Goal: Book appointment/travel/reservation

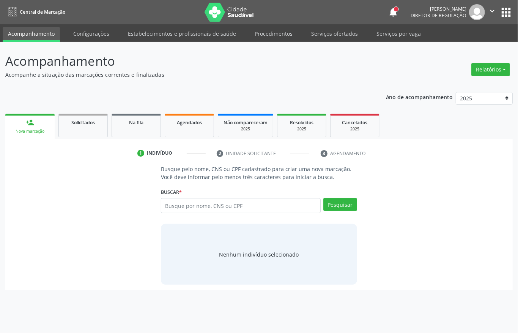
click at [213, 203] on input "text" at bounding box center [241, 205] width 160 height 15
type input "701003896350792"
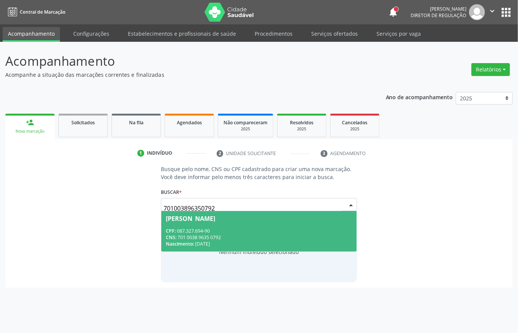
click at [249, 237] on div "CNS: 701 0038 9635 0792" at bounding box center [259, 237] width 186 height 6
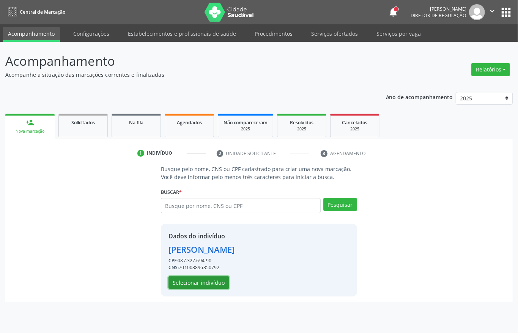
click at [217, 283] on button "Selecionar indivíduo" at bounding box center [199, 282] width 61 height 13
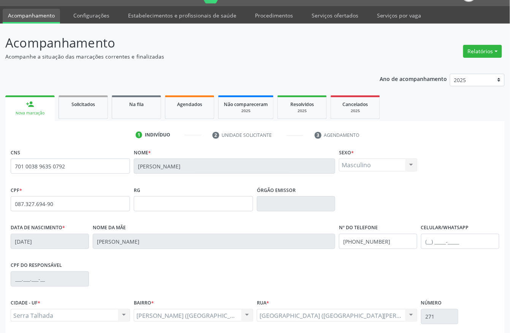
scroll to position [51, 0]
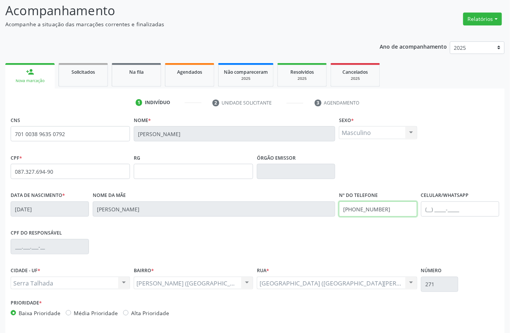
click at [367, 207] on input "[PHONE_NUMBER]" at bounding box center [378, 208] width 78 height 15
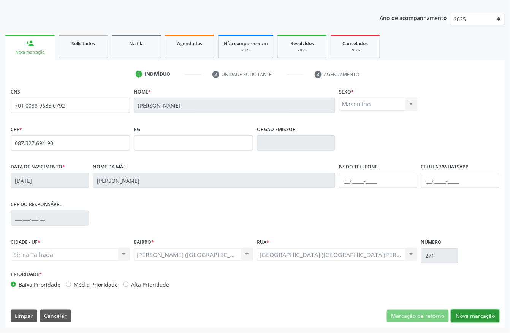
click at [491, 313] on button "Nova marcação" at bounding box center [475, 315] width 48 height 13
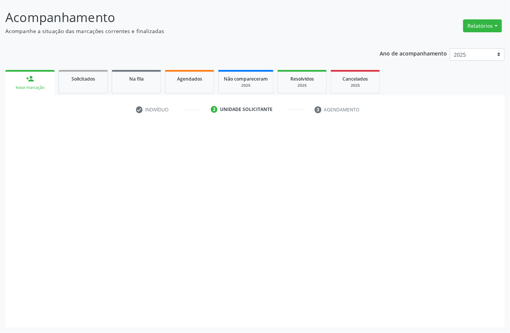
scroll to position [44, 0]
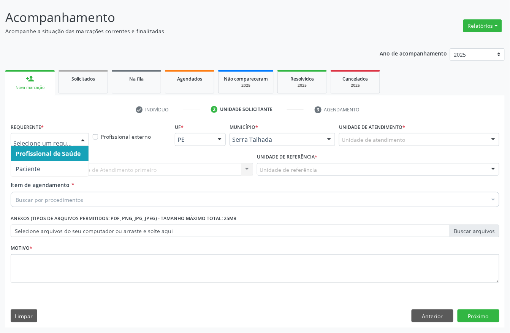
click at [50, 133] on div at bounding box center [50, 139] width 78 height 13
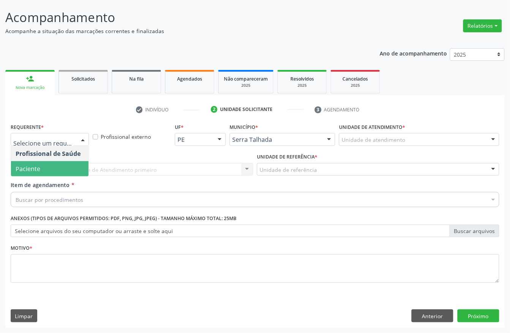
click at [43, 166] on span "Paciente" at bounding box center [49, 168] width 77 height 15
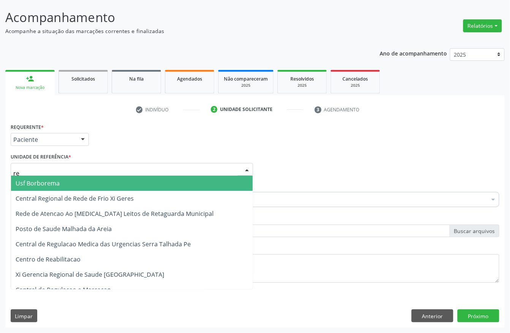
type input "rea"
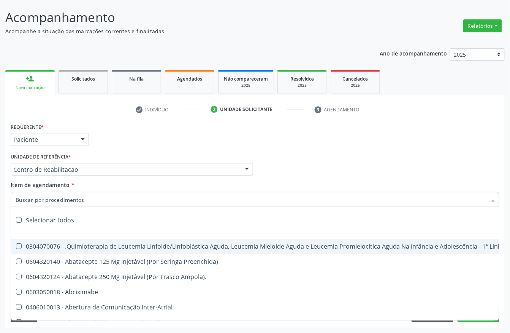
click at [96, 198] on input "Item de agendamento *" at bounding box center [251, 199] width 471 height 15
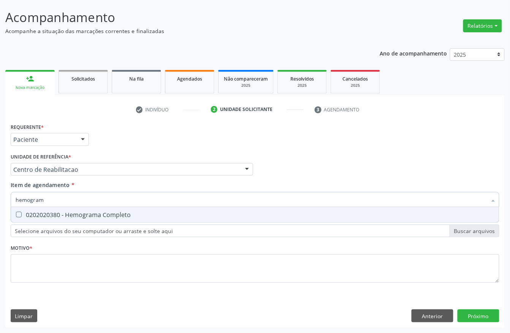
type input "hemograma"
click at [87, 213] on div "0202020380 - Hemograma Completo" at bounding box center [255, 215] width 478 height 6
checkbox Completo "true"
click at [84, 205] on input "hemograma" at bounding box center [251, 199] width 471 height 15
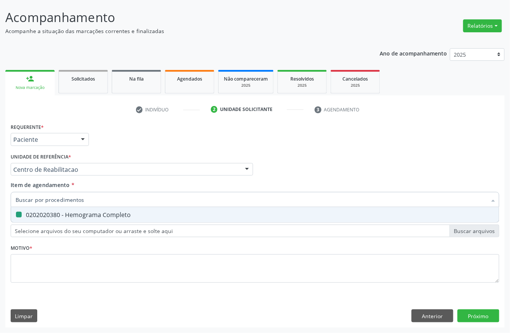
checkbox Completo "false"
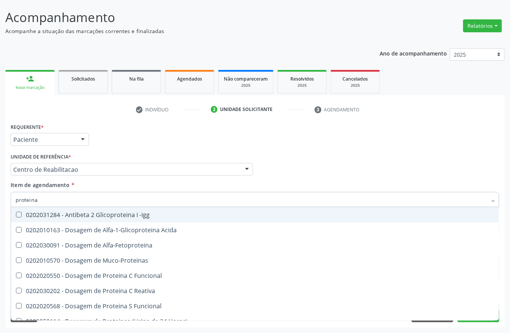
type input "proteina c"
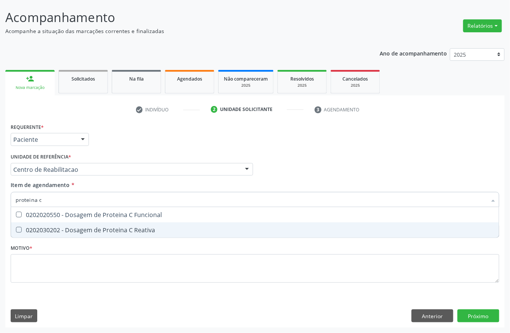
click at [83, 237] on div "Desfazer seleção 0202020550 - Dosagem de Proteina C Funcional 0202030202 - Dosa…" at bounding box center [255, 222] width 488 height 31
click at [83, 230] on div "0202030202 - Dosagem de Proteina C Reativa" at bounding box center [255, 230] width 478 height 6
checkbox Reativa "true"
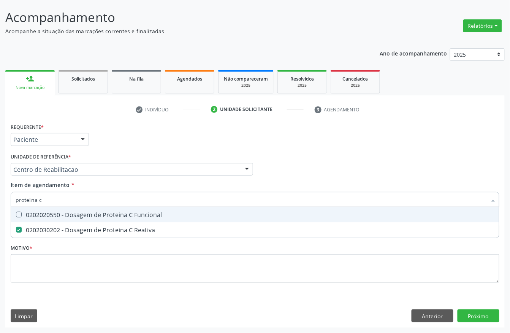
click at [65, 194] on input "proteina c" at bounding box center [251, 199] width 471 height 15
checkbox Reativa "false"
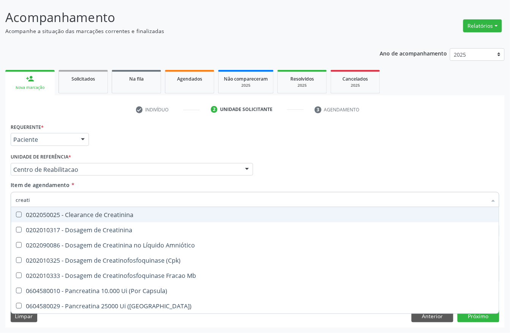
type input "creatin"
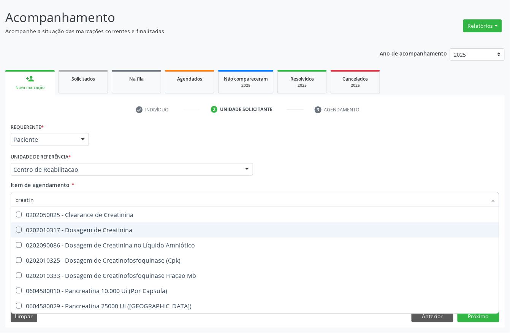
click at [87, 233] on span "0202010317 - Dosagem de Creatinina" at bounding box center [255, 229] width 488 height 15
checkbox Creatinina "true"
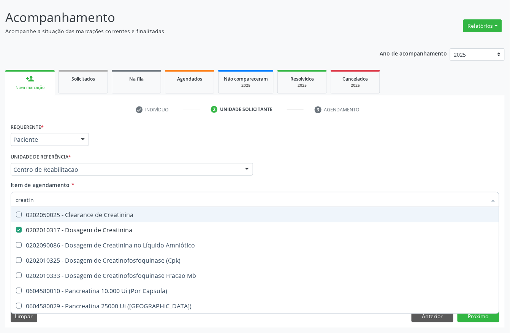
click at [68, 197] on input "creatin" at bounding box center [251, 199] width 471 height 15
click at [122, 127] on div "Requerente * Paciente Profissional de Saúde Paciente Nenhum resultado encontrad…" at bounding box center [255, 136] width 492 height 30
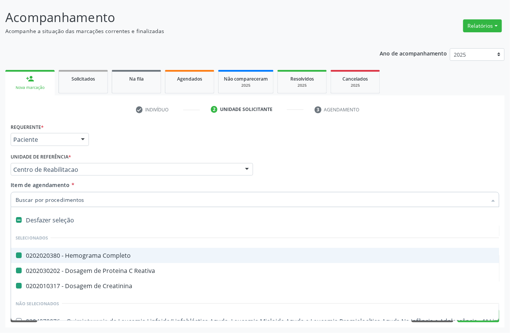
type input "u"
checkbox Completo "false"
checkbox Reativa "false"
checkbox Creatinina "false"
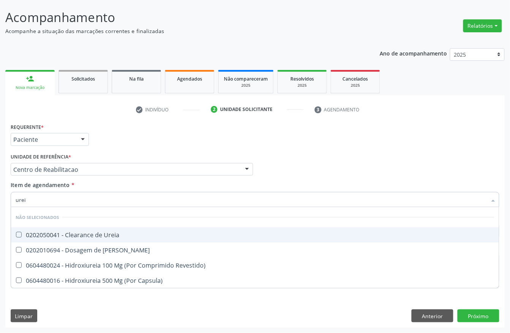
type input "ureia"
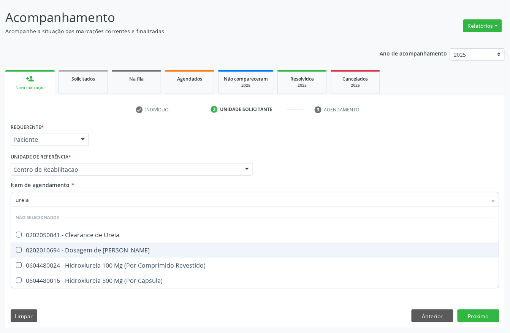
click at [74, 243] on span "0202010694 - Dosagem de [PERSON_NAME]" at bounding box center [255, 249] width 488 height 15
checkbox Ureia "true"
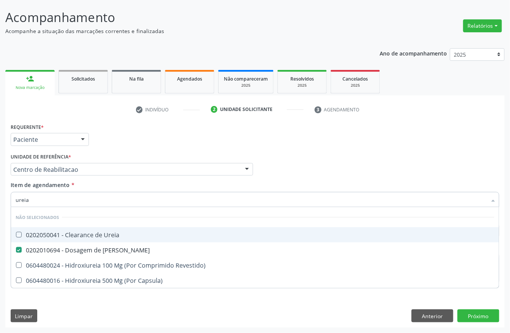
click at [113, 147] on div "Requerente * Paciente Profissional de Saúde Paciente Nenhum resultado encontrad…" at bounding box center [255, 136] width 492 height 30
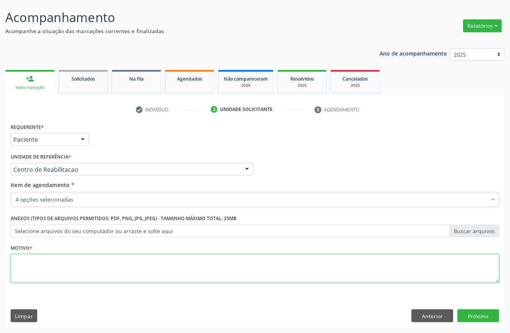
click at [52, 266] on textarea at bounding box center [255, 268] width 488 height 29
type textarea "s"
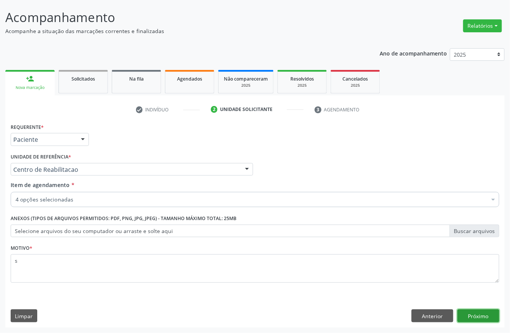
click at [481, 317] on button "Próximo" at bounding box center [478, 315] width 42 height 13
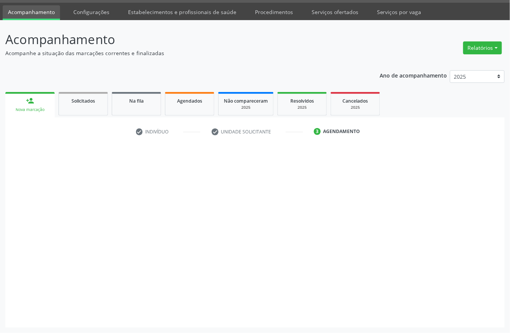
scroll to position [22, 0]
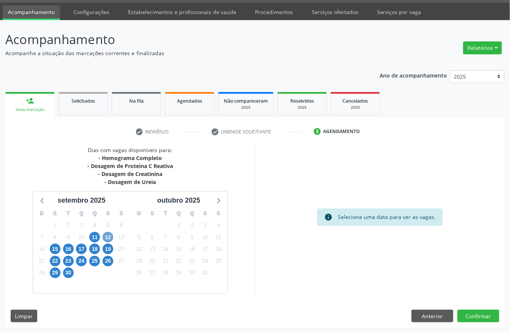
click at [109, 236] on span "12" at bounding box center [108, 237] width 11 height 11
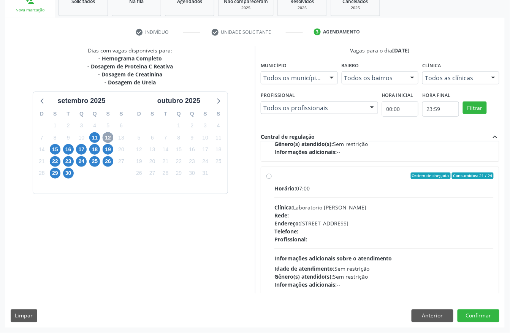
scroll to position [120, 0]
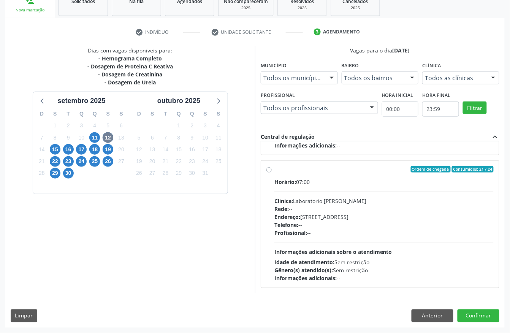
click at [359, 238] on div "Horário: 07:00 Clínica: Laboratorio [PERSON_NAME]: -- Endereço: [STREET_ADDRESS…" at bounding box center [383, 230] width 219 height 104
click at [272, 173] on input "Ordem de chegada Consumidos: 21 / 24 Horário: 07:00 Clínica: Laboratorio [PERSO…" at bounding box center [268, 169] width 5 height 7
radio input "true"
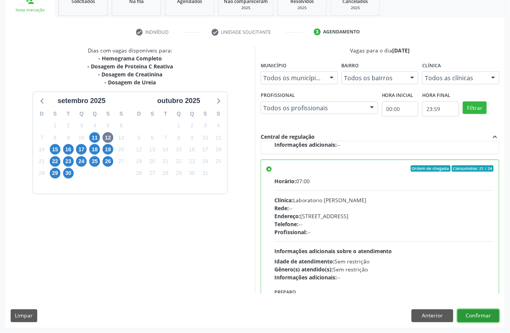
click at [479, 312] on button "Confirmar" at bounding box center [478, 315] width 42 height 13
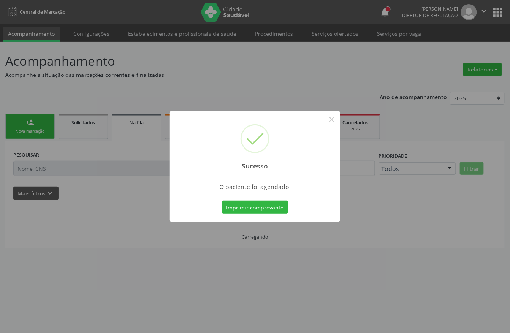
scroll to position [0, 0]
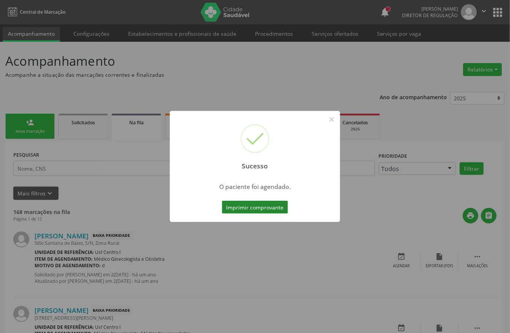
click at [248, 207] on button "Imprimir comprovante" at bounding box center [255, 206] width 66 height 13
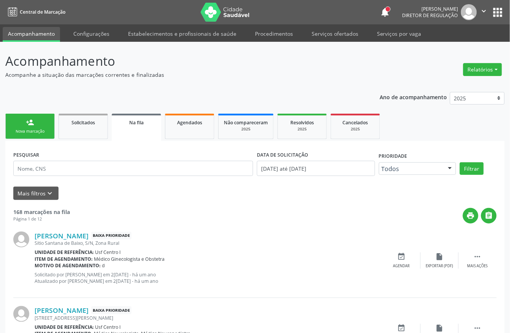
click at [43, 131] on div "Nova marcação" at bounding box center [30, 131] width 38 height 6
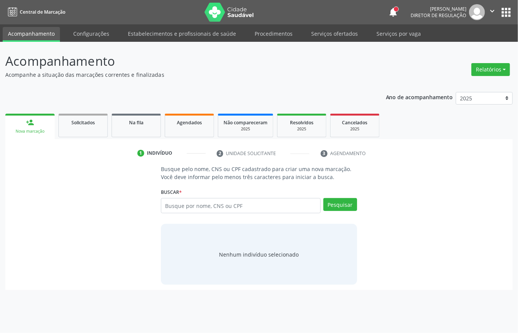
click at [43, 131] on div "Nova marcação" at bounding box center [30, 131] width 39 height 6
click at [189, 201] on input "text" at bounding box center [241, 205] width 160 height 15
click at [189, 202] on input "text" at bounding box center [241, 205] width 160 height 15
click at [241, 207] on input "text" at bounding box center [241, 205] width 160 height 15
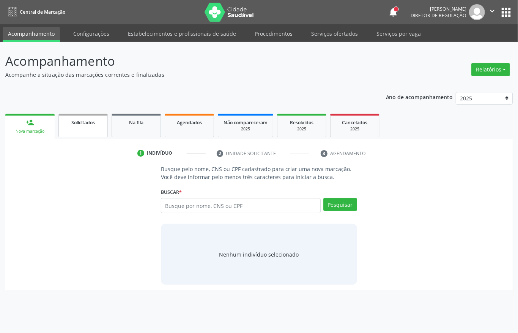
click at [84, 120] on span "Solicitados" at bounding box center [83, 122] width 24 height 6
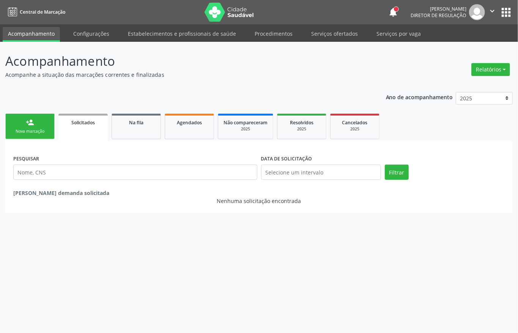
click at [29, 132] on div "Nova marcação" at bounding box center [30, 131] width 38 height 6
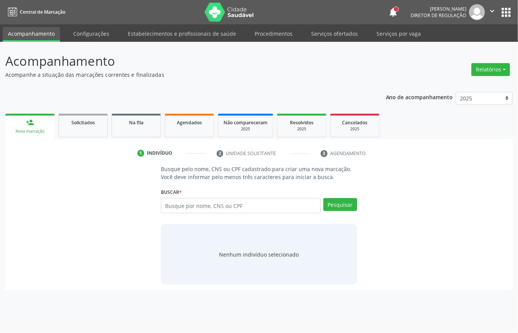
click at [29, 132] on div "Nova marcação" at bounding box center [30, 131] width 39 height 6
click at [205, 206] on input "text" at bounding box center [241, 205] width 160 height 15
click at [177, 202] on input "CNS: 701 0038 9635 0792" at bounding box center [241, 205] width 160 height 15
click at [181, 207] on input "CNS: 701 0038 9635 0792" at bounding box center [241, 205] width 160 height 15
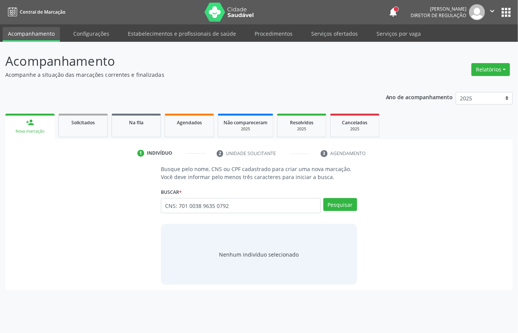
click at [178, 207] on input "CNS: 701 0038 9635 0792" at bounding box center [241, 205] width 160 height 15
click at [183, 205] on input "CNS: 701 0038 9635 0792" at bounding box center [241, 205] width 160 height 15
click at [178, 207] on input "CNS: 701 0038 9635 0792" at bounding box center [241, 205] width 160 height 15
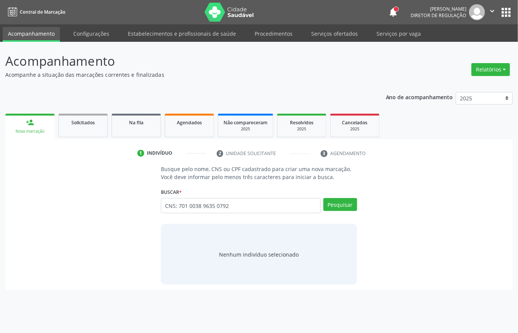
click at [178, 207] on input "CNS: 701 0038 9635 0792" at bounding box center [241, 205] width 160 height 15
type input "CNS: 701 0038 9635 0792"
click at [344, 201] on button "Pesquisar" at bounding box center [341, 204] width 34 height 13
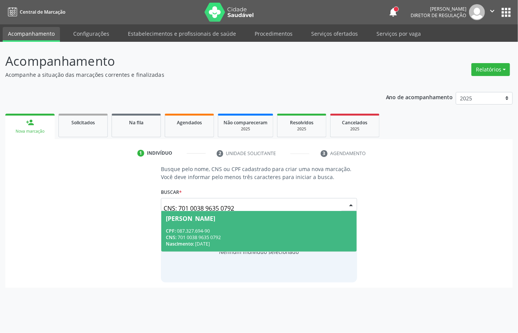
click at [216, 225] on span "[PERSON_NAME] CPF: 087.327.694-90 CNS: 701 0038 9635 0792 Nascimento: [DATE]" at bounding box center [259, 231] width 196 height 41
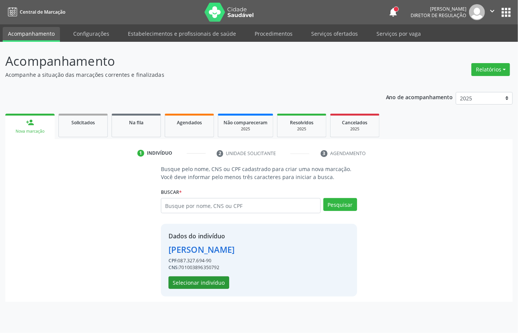
click at [195, 284] on button "Selecionar indivíduo" at bounding box center [199, 282] width 61 height 13
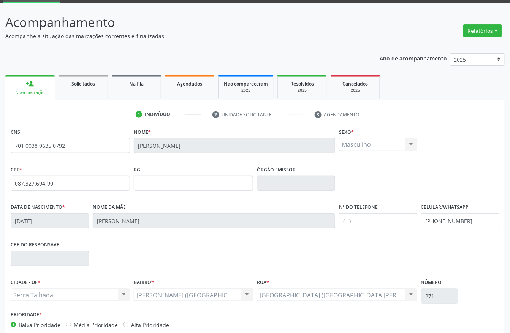
scroll to position [79, 0]
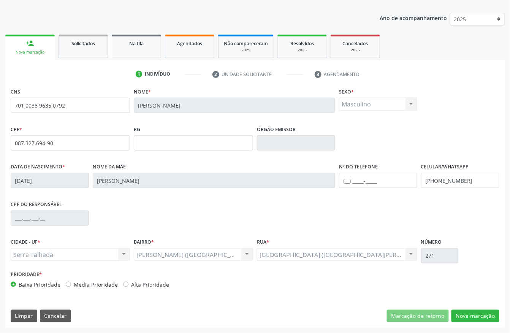
click at [445, 177] on input "[PHONE_NUMBER]" at bounding box center [460, 180] width 78 height 15
click at [480, 327] on div "CNS 701 0038 9635 0792 [GEOGRAPHIC_DATA] * [PERSON_NAME] e [PERSON_NAME] * Masc…" at bounding box center [254, 207] width 499 height 242
click at [480, 314] on button "Nova marcação" at bounding box center [475, 315] width 48 height 13
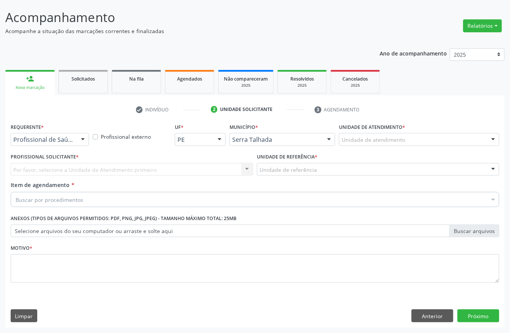
scroll to position [44, 0]
click at [74, 142] on div "Profissional de Saúde" at bounding box center [50, 139] width 78 height 13
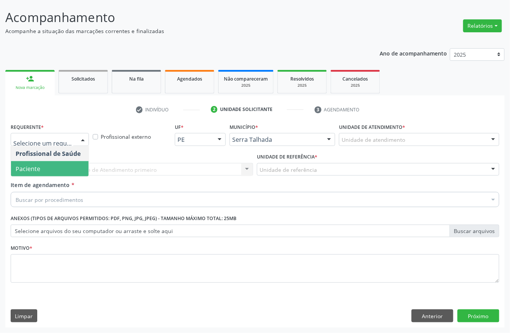
click at [29, 166] on span "Paciente" at bounding box center [28, 168] width 25 height 8
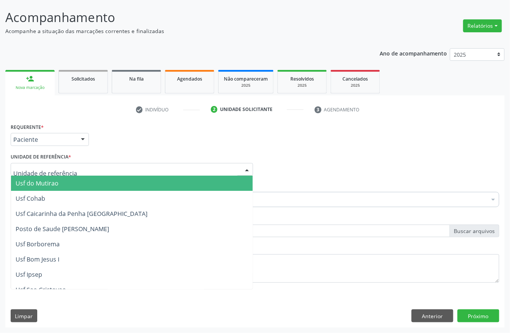
click at [119, 151] on div "Unidade de referência * Usf do Mutirao Usf Cohab Usf Caicarinha da Penha [GEOGR…" at bounding box center [132, 163] width 242 height 24
click at [64, 171] on input "text" at bounding box center [125, 173] width 224 height 15
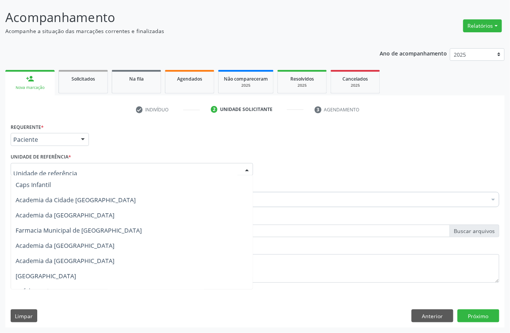
scroll to position [874, 0]
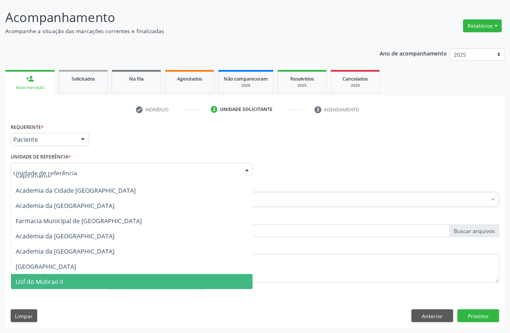
click at [63, 279] on span "Usf do Mutirao II" at bounding box center [132, 281] width 242 height 15
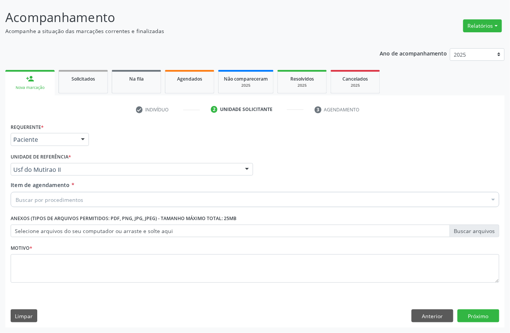
click at [74, 193] on div "Buscar por procedimentos" at bounding box center [255, 199] width 488 height 15
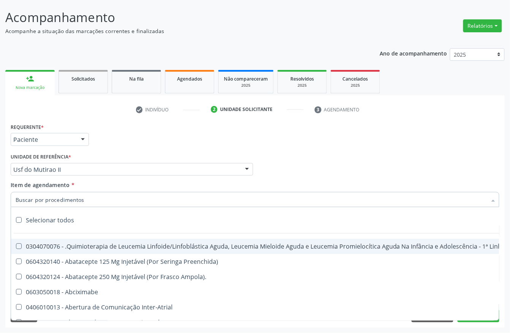
click at [88, 200] on input "Item de agendamento *" at bounding box center [251, 199] width 471 height 15
click at [85, 194] on input "Item de agendamento *" at bounding box center [251, 199] width 471 height 15
click at [133, 189] on div "Item de agendamento * Selecionar todos 0304070076 - .Quimioterapia de Leucemia …" at bounding box center [255, 193] width 488 height 24
click at [108, 199] on input "Item de agendamento *" at bounding box center [251, 199] width 471 height 15
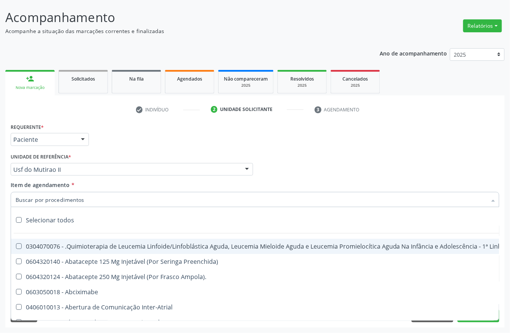
click at [108, 199] on input "Item de agendamento *" at bounding box center [251, 199] width 471 height 15
click at [61, 219] on div "Selecionar todos" at bounding box center [311, 219] width 600 height 15
click at [118, 143] on div "Requerente * Paciente Profissional de Saúde Paciente Nenhum resultado encontrad…" at bounding box center [255, 136] width 492 height 30
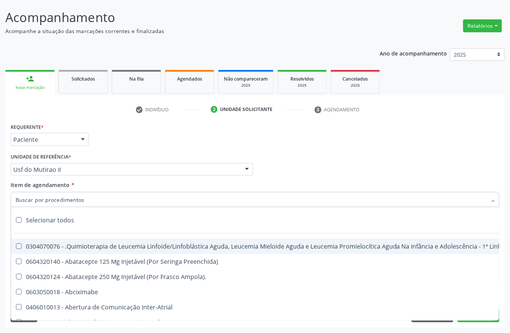
click at [118, 143] on div "Requerente * Paciente Profissional de Saúde Paciente Nenhum resultado encontrad…" at bounding box center [255, 136] width 492 height 30
checkbox input "true"
checkbox Manutenção "true"
checkbox Preenchida\) "true"
checkbox Ampola\)\ "true"
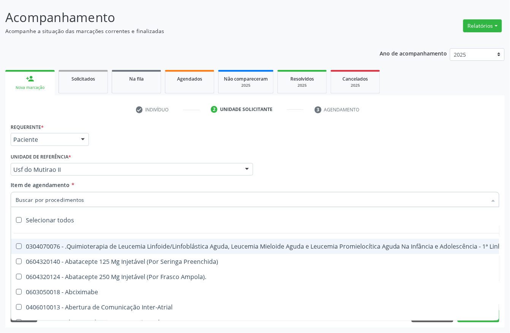
checkbox Abciximabe "true"
checkbox Inter-Atrial "true"
checkbox Valvar "true"
checkbox Adolescente\) "true"
checkbox Valvar "true"
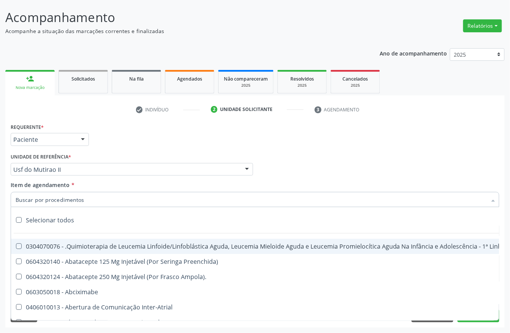
checkbox Adolescente\) "true"
checkbox Paciente\) "true"
checkbox Dente\) "true"
checkbox Comprimido\) "true"
checkbox \(Dornic\) "true"
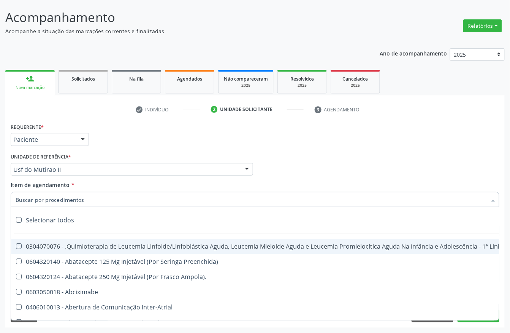
checkbox Capsula\) "true"
checkbox Psicossocial "true"
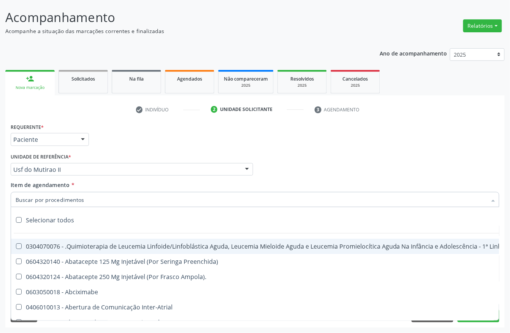
checkbox Risco "true"
checkbox Lei "true"
checkbox Psicossocial "true"
checkbox Diálise "true"
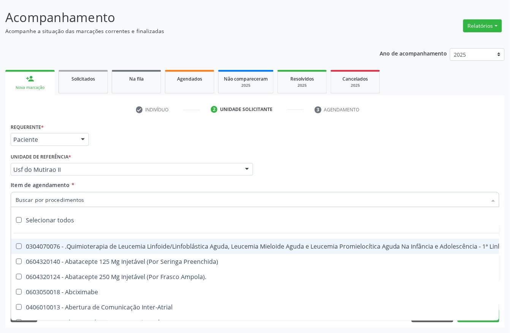
checkbox Reabilitação "true"
checkbox Reabilitacao "true"
checkbox \(Uai\)\ "true"
checkbox Fígado "true"
checkbox Pulmão "true"
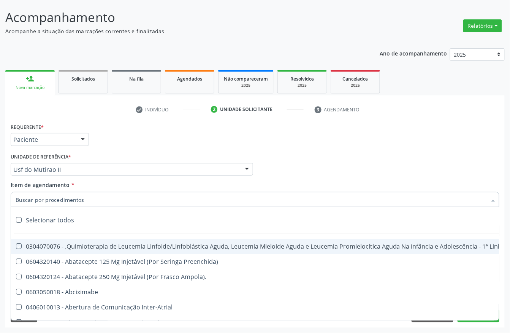
checkbox Rim "true"
checkbox Coclear "true"
checkbox Queimado "true"
checkbox Bilateral "true"
checkbox Queimado "true"
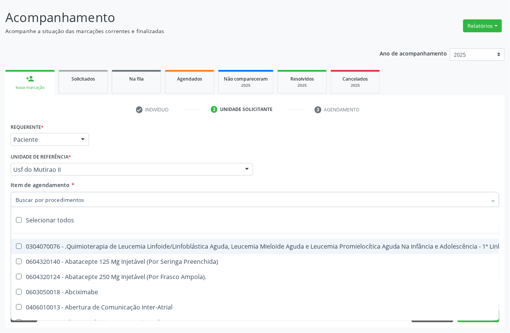
checkbox Trabalho "true"
checkbox Coração "true"
checkbox Cornea "true"
checkbox Fígado "true"
checkbox Aparentado "true"
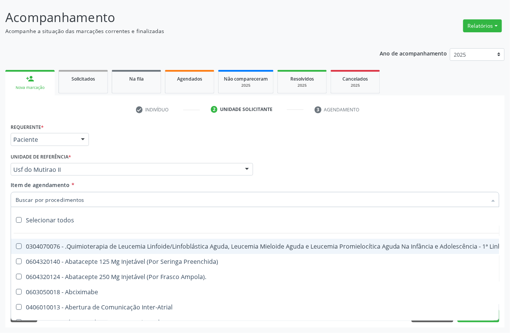
checkbox Aparentado "true"
checkbox Autogênico "true"
checkbox Pulmão "true"
checkbox Pâncreas "true"
checkbox Rim "true"
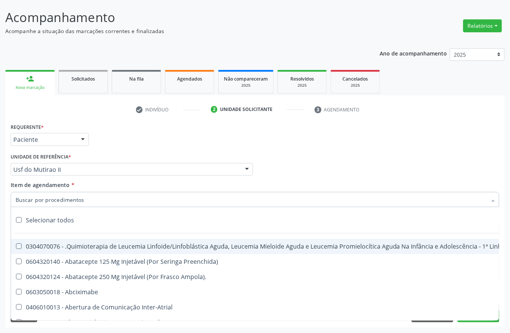
checkbox Multiprofissional "true"
checkbox Fenilcetonúria "true"
checkbox Cística "true"
checkbox Hemoglobinopatias "true"
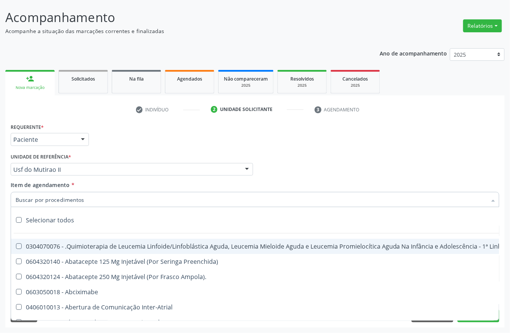
checkbox Congênito "true"
checkbox Coclear "true"
checkbox Osso "true"
checkbox Alternativa "true"
checkbox Terapeutica\) "true"
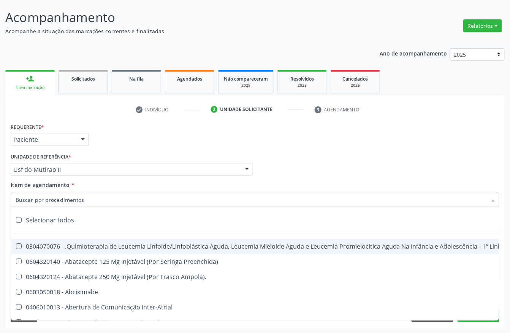
checkbox Nutricional "true"
checkbox Bloco "true"
checkbox Coração "true"
checkbox Fígado "true"
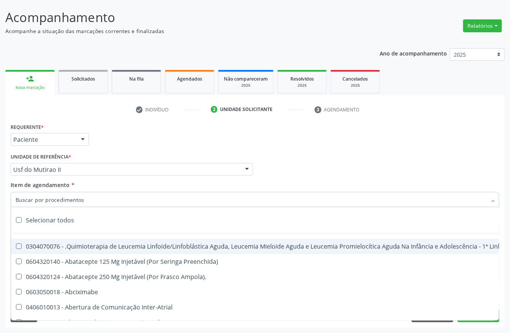
checkbox Pulmão "true"
checkbox Pâncreas "true"
checkbox Rim "true"
checkbox \(Uaa\)\ "true"
checkbox Terapêuticas\)\ "true"
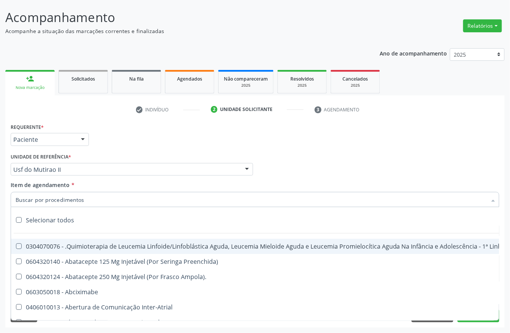
checkbox Psicossocial "true"
checkbox Complicada "true"
checkbox Tonometria "true"
checkbox Paciente\/Mês "true"
checkbox Biotinidase "true"
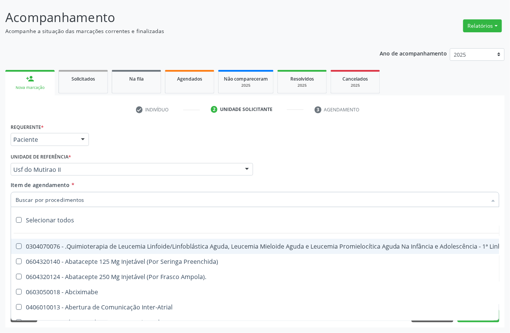
checkbox Congênita\ "true"
checkbox Clínico "true"
checkbox Pós-Operatório "true"
checkbox Trabalho "true"
checkbox Genético "true"
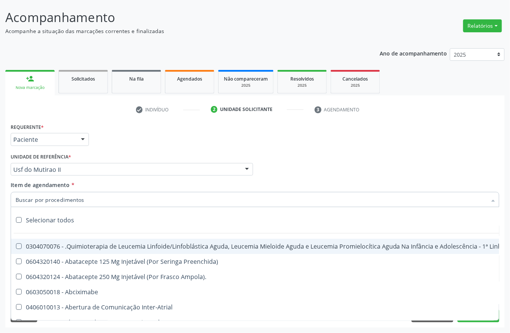
checkbox Preenchida\) "true"
checkbox A\) "true"
checkbox Ampola\) "true"
checkbox Preenchida\) "true"
checkbox B\) "true"
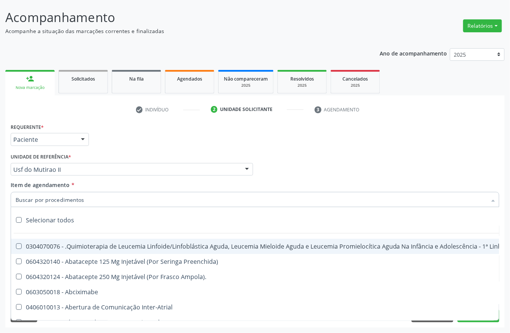
checkbox Rodas "true"
checkbox Quadril "true"
checkbox Tronco "true"
checkbox Locomoção "true"
checkbox Oftalmológica "true"
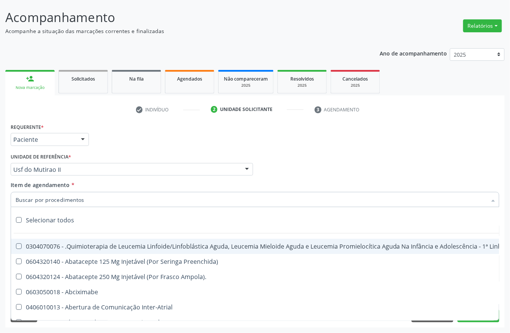
checkbox Ortopédica "true"
checkbox Dentária "true"
checkbox Rodas "true"
checkbox Adenograma "true"
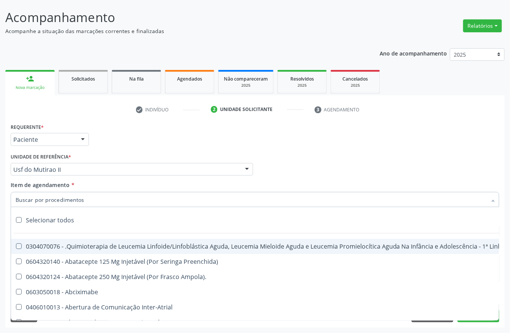
checkbox Adenoidectomia "true"
checkbox Deficiência "true"
checkbox Crianças "true"
checkbox I\) "true"
checkbox Especializada\ "true"
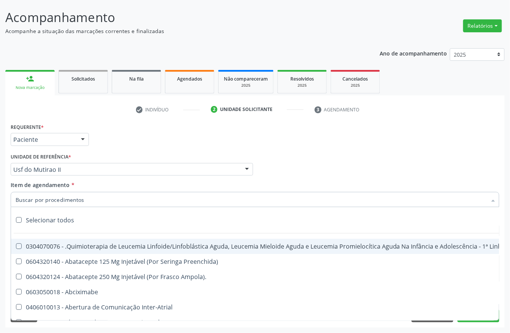
checkbox Medicamento\(S\) "true"
checkbox Parenteral\) "true"
checkbox Endovenosa "true"
checkbox Intramuscular "true"
checkbox Oral "true"
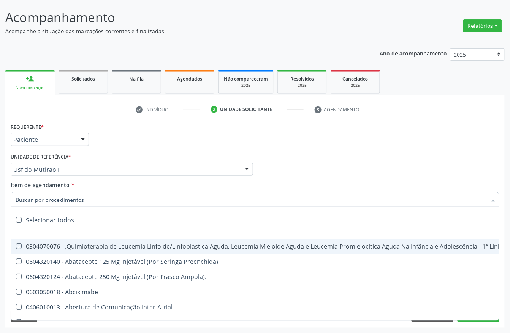
checkbox \(Sc\) "true"
checkbox Sífilis "true"
checkbox A "true"
checkbox Terapeutica "true"
checkbox Arterial "true"
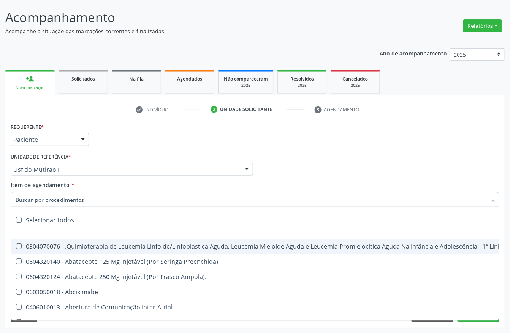
checkbox Temperatura "true"
checkbox Transeptal "true"
checkbox Cnrac\) "true"
checkbox Paciente "true"
checkbox Cnrac\) "true"
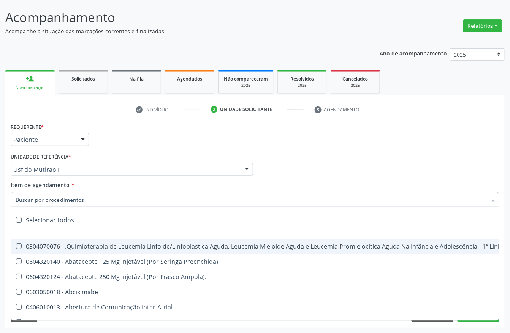
checkbox S\/Pernoite "true"
checkbox Pernoite "true"
checkbox Acompanhante "true"
checkbox Agudizadas "true"
checkbox Oclusal "true"
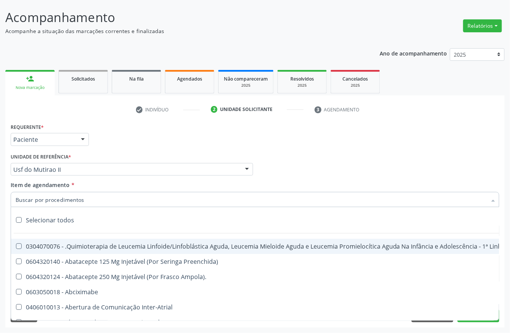
checkbox Vaginal "true"
checkbox Ml\) "true"
checkbox Hepático "true"
checkbox Angiografico\) "true"
checkbox Craniano "true"
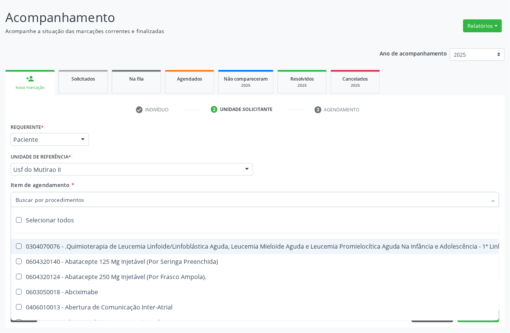
checkbox Ml\) "true"
checkbox Injetável "true"
checkbox Capsula\) "true"
checkbox Ampola\) "true"
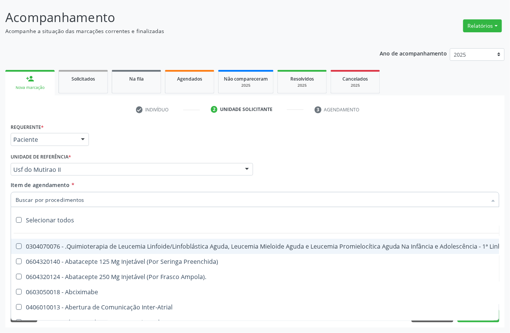
checkbox Ml\) "true"
checkbox Frasco-Ampola\) "true"
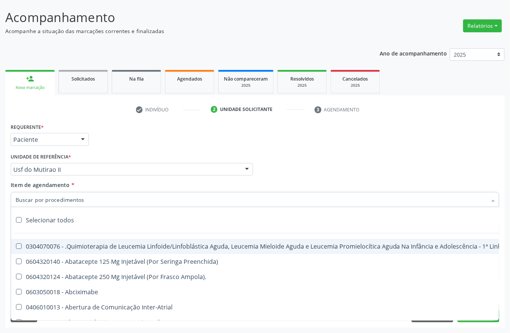
checkbox Frasco-Ampola\) "true"
checkbox Ml\) "true"
checkbox Frasco-Ampola\) "true"
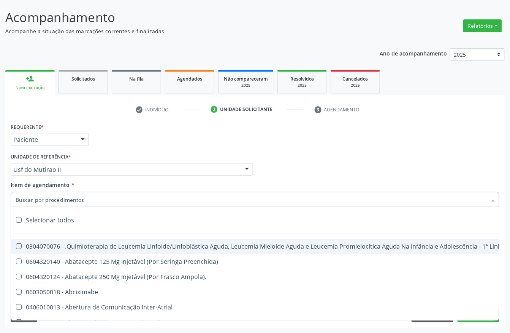
checkbox Ampola\) "true"
checkbox 5Ml\) "true"
checkbox Simples "true"
checkbox Ar "true"
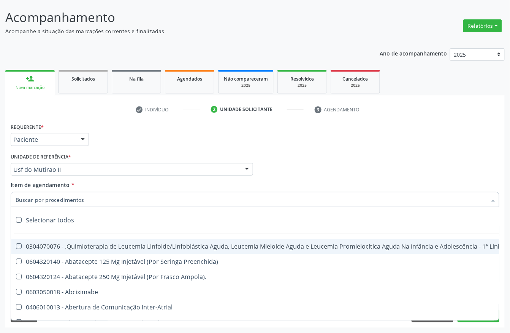
checkbox Miotendinoso "true"
checkbox Pé "true"
checkbox Pé\) "true"
checkbox Columela "true"
checkbox Bucomaxilofacial "true"
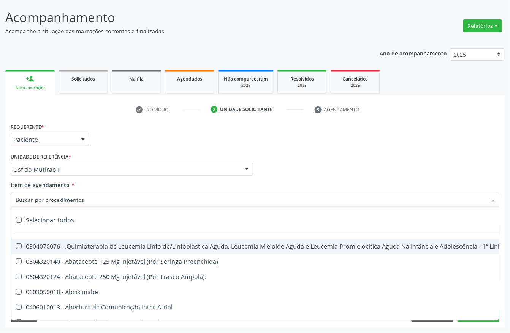
checkbox Especializada "true"
checkbox Ampola\) "true"
checkbox Crâniofacial "true"
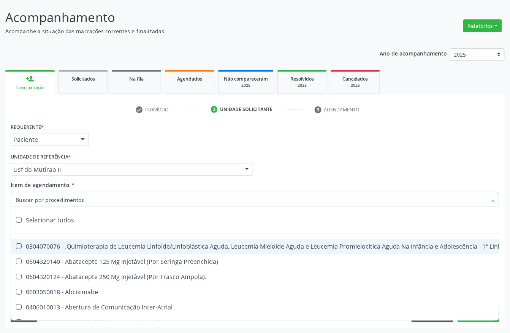
checkbox Comprimido\) "true"
checkbox Revestido\) "true"
checkbox Amigdalectomia "true"
checkbox Adenoidectomia "true"
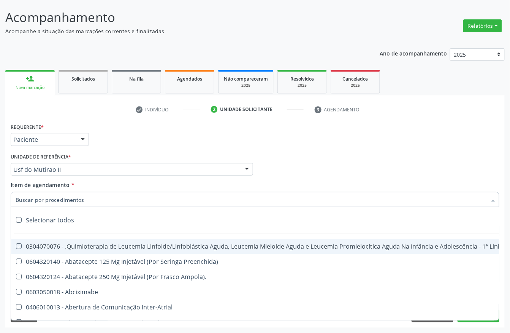
checkbox Amniocentese "true"
checkbox Amnioscopia "true"
checkbox Pulmonares "true"
checkbox Adolescente\) "true"
checkbox Esquerdo "true"
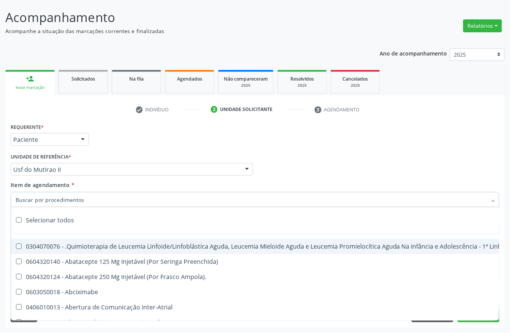
checkbox Adolescente\) "true"
checkbox Inferiores "true"
checkbox Tarso "true"
checkbox Oncologia "true"
checkbox Dedo "true"
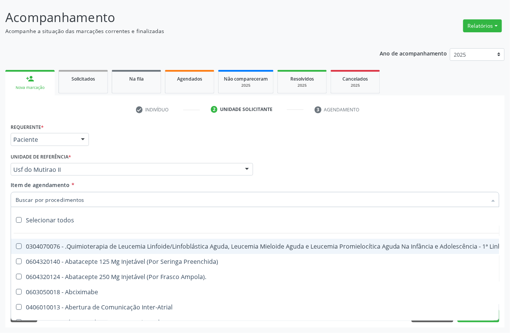
checkbox Oncologia "true"
checkbox Superiores "true"
checkbox Oncologia "true"
checkbox Punho "true"
checkbox Oncologia "true"
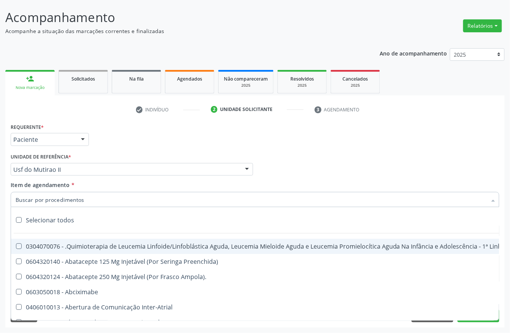
checkbox Reto "true"
checkbox Oncologia "true"
checkbox Pênis "true"
checkbox Oncologia "true"
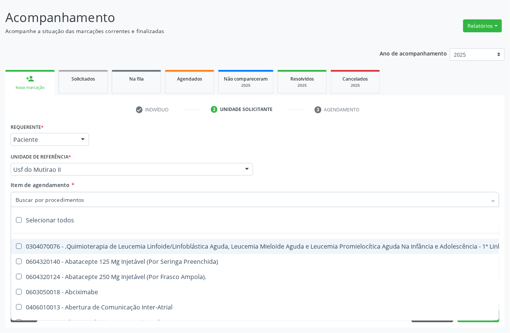
checkbox Normal "true"
checkbox Voz "true"
checkbox Agua "true"
